Goal: Find specific page/section: Find specific page/section

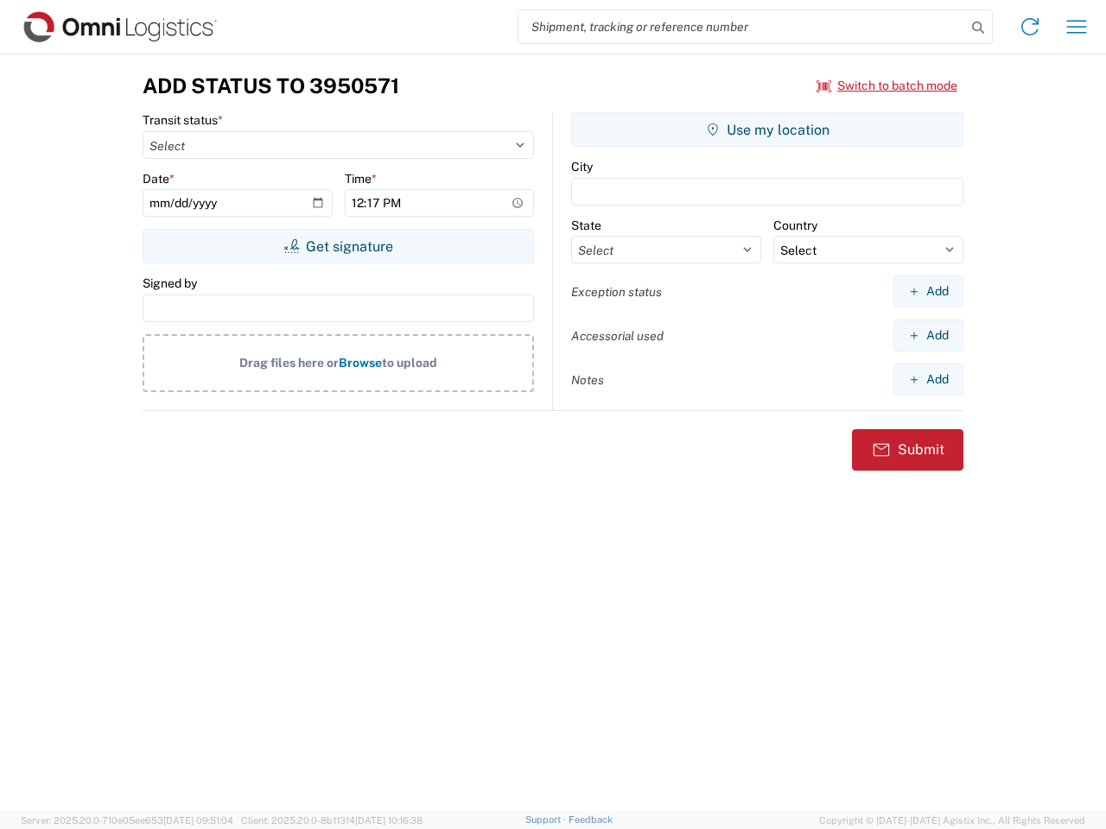
click at [742, 27] on input "search" at bounding box center [742, 26] width 448 height 33
click at [978, 28] on icon at bounding box center [978, 28] width 24 height 24
click at [1030, 27] on icon at bounding box center [1030, 27] width 28 height 28
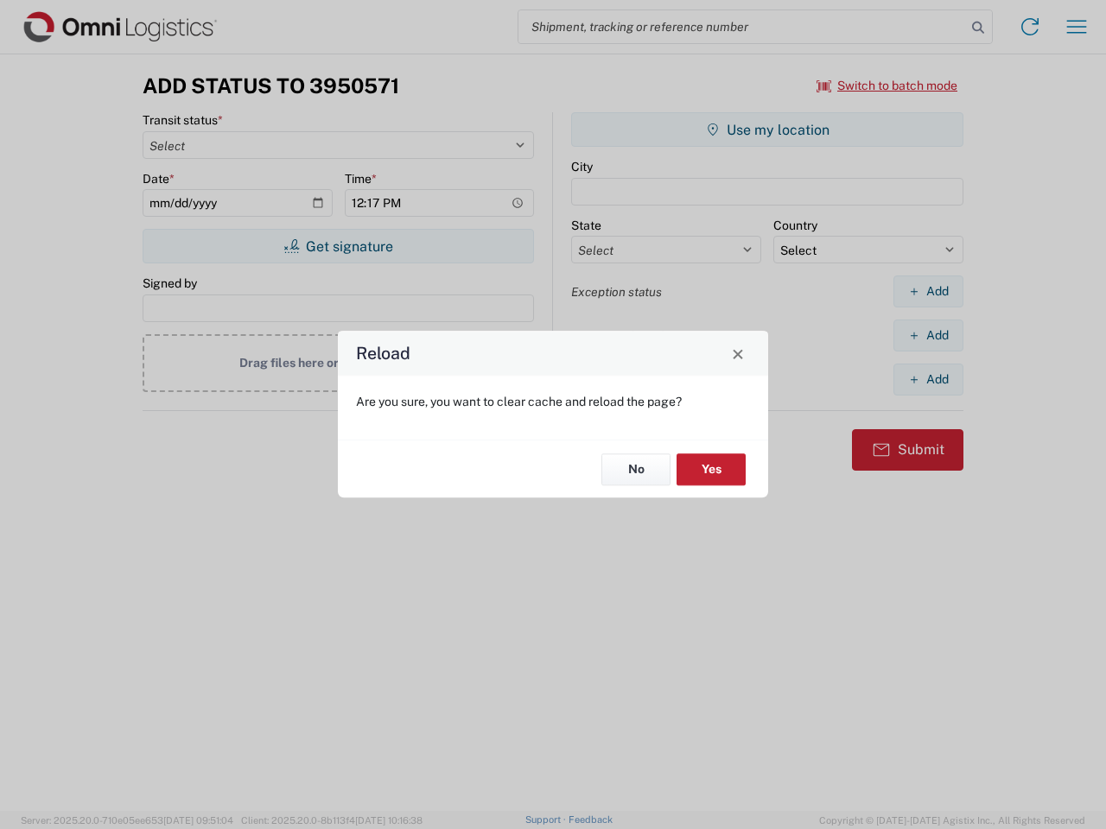
click at [1077, 27] on div "Reload Are you sure, you want to clear cache and reload the page? No Yes" at bounding box center [553, 414] width 1106 height 829
click at [887, 86] on div "Reload Are you sure, you want to clear cache and reload the page? No Yes" at bounding box center [553, 414] width 1106 height 829
click at [338, 246] on div "Reload Are you sure, you want to clear cache and reload the page? No Yes" at bounding box center [553, 414] width 1106 height 829
click at [767, 130] on div "Reload Are you sure, you want to clear cache and reload the page? No Yes" at bounding box center [553, 414] width 1106 height 829
click at [928, 291] on div "Reload Are you sure, you want to clear cache and reload the page? No Yes" at bounding box center [553, 414] width 1106 height 829
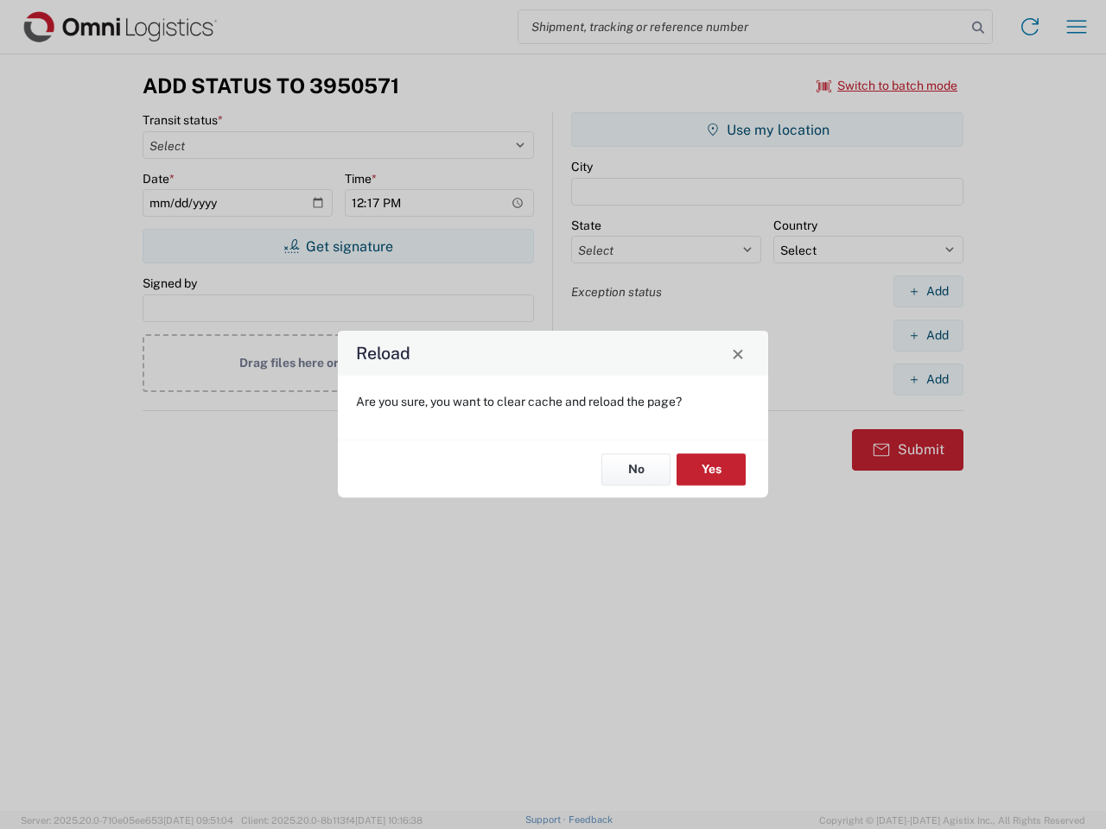
click at [928, 335] on div "Reload Are you sure, you want to clear cache and reload the page? No Yes" at bounding box center [553, 414] width 1106 height 829
click at [928, 379] on div "Reload Are you sure, you want to clear cache and reload the page? No Yes" at bounding box center [553, 414] width 1106 height 829
